Goal: Information Seeking & Learning: Learn about a topic

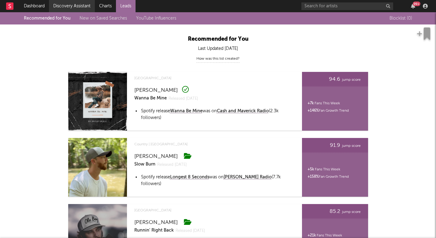
click at [80, 7] on link "Discovery Assistant" at bounding box center [72, 6] width 46 height 12
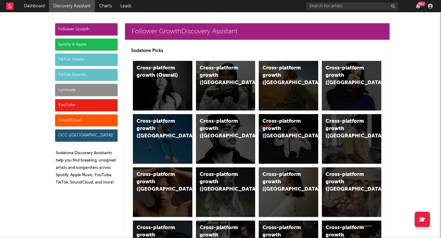
click at [90, 85] on div "Luminate" at bounding box center [86, 90] width 62 height 12
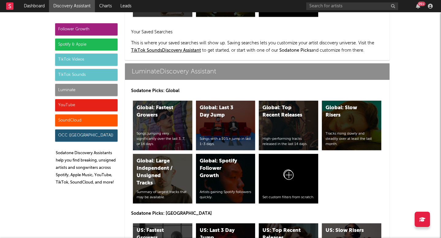
scroll to position [2965, 0]
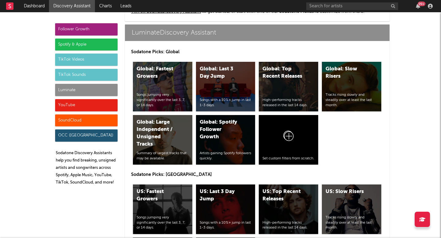
click at [84, 85] on div "Luminate" at bounding box center [86, 90] width 62 height 12
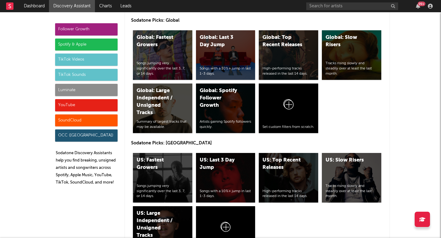
click at [89, 82] on div "Follower Growth Spotify & Apple TikTok Videos TikTok Sounds Luminate YouTube So…" at bounding box center [86, 106] width 62 height 167
click at [89, 88] on div "Luminate" at bounding box center [86, 90] width 62 height 12
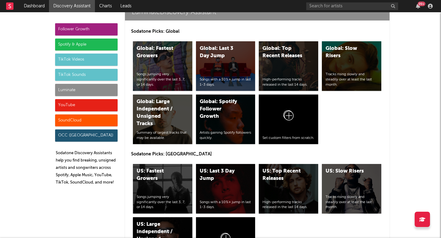
scroll to position [2972, 0]
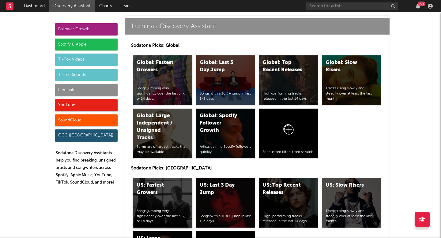
click at [167, 200] on div "US: Fastest Growers Songs jumping very significantly over the last 3, 7, or 14 …" at bounding box center [162, 203] width 59 height 50
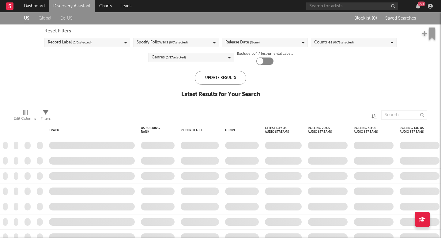
checkbox input "true"
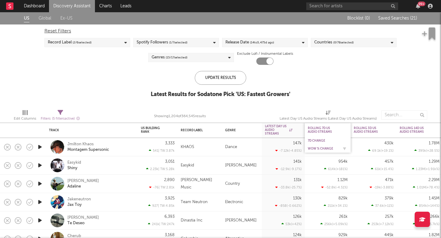
click at [321, 146] on div "WoW % Change" at bounding box center [328, 149] width 40 height 6
click at [321, 150] on div "WoW % Change" at bounding box center [323, 149] width 31 height 4
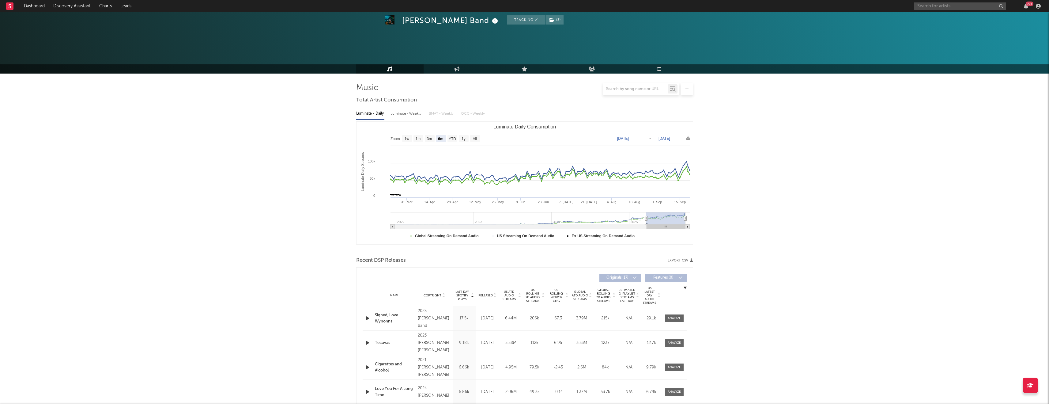
select select "6m"
select select "1w"
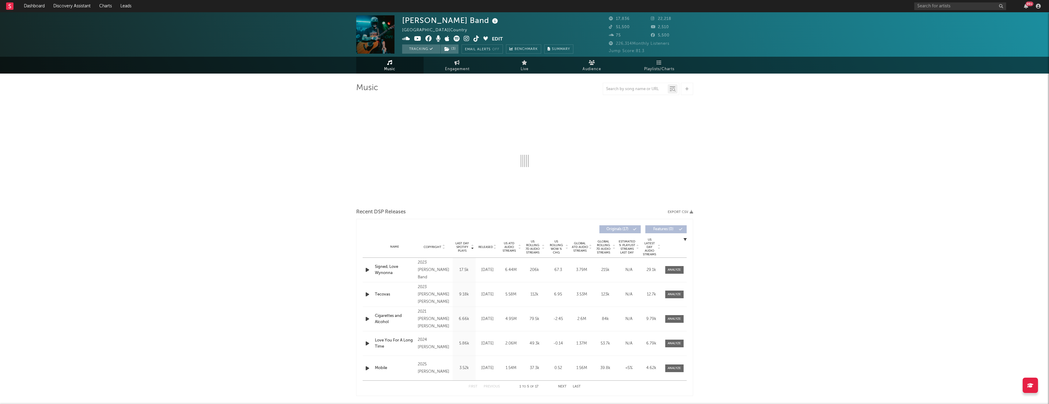
select select "6m"
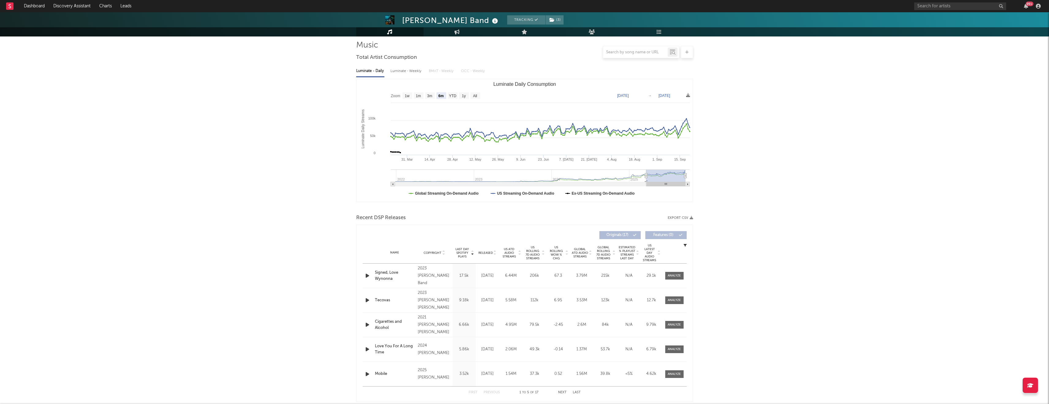
scroll to position [50, 0]
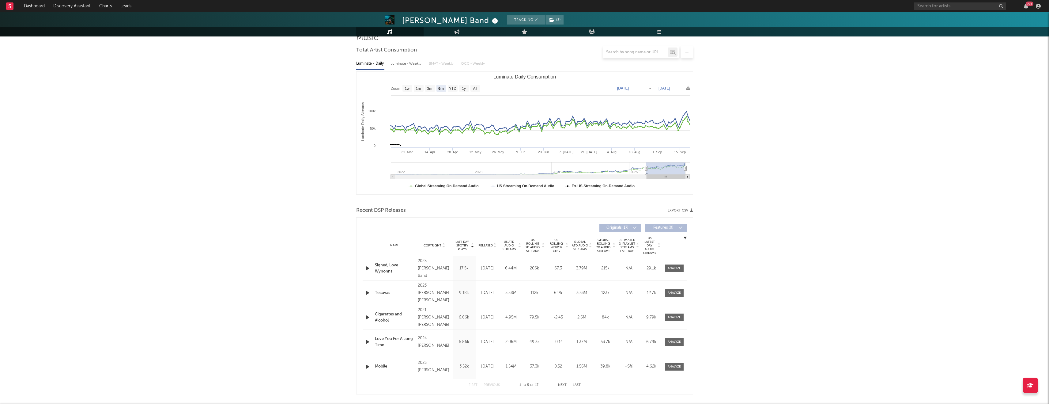
click at [678, 273] on div "Name Signed, Love Wynonna Copyright 2023 Logan Ryan Band Label Logan Ryan Band …" at bounding box center [525, 268] width 324 height 24
click at [678, 271] on span at bounding box center [674, 268] width 18 height 8
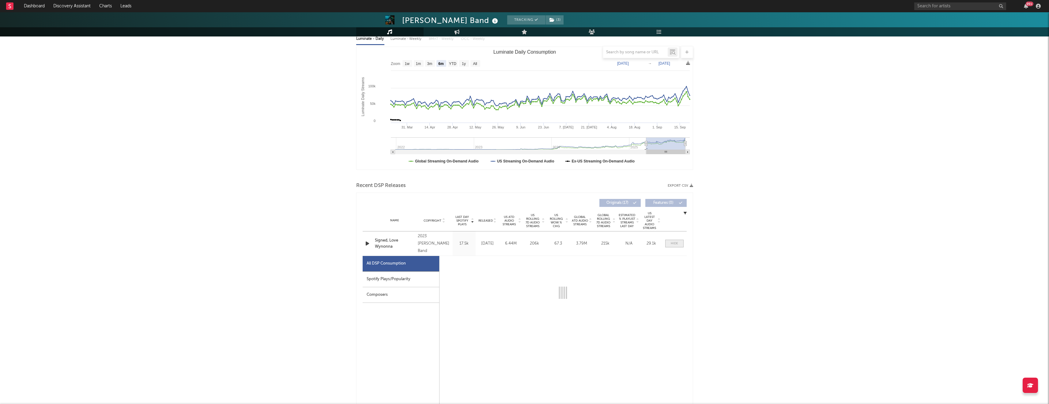
scroll to position [83, 0]
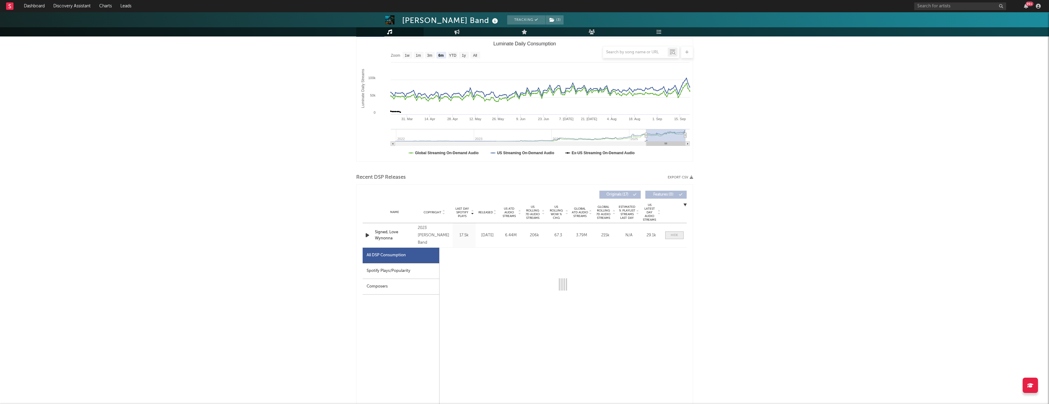
select select "6m"
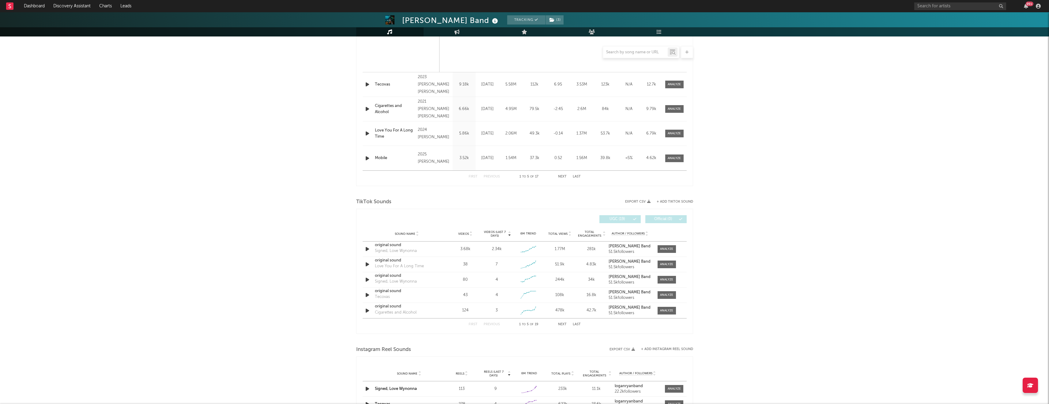
scroll to position [535, 0]
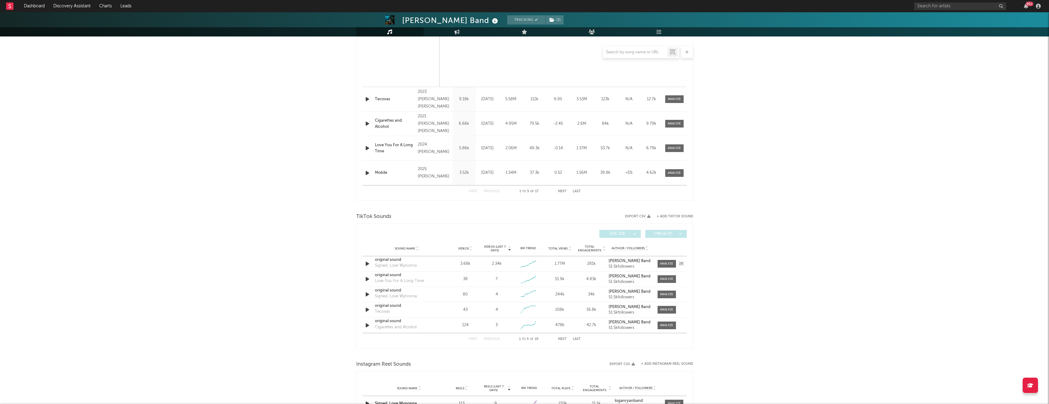
click at [366, 263] on icon "button" at bounding box center [367, 264] width 6 height 8
click at [366, 264] on icon "button" at bounding box center [367, 264] width 6 height 8
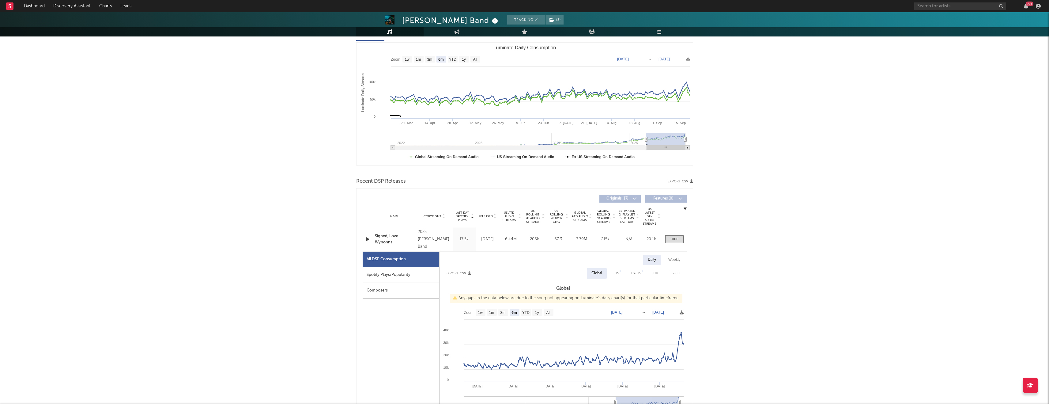
scroll to position [0, 0]
